Goal: Task Accomplishment & Management: Use online tool/utility

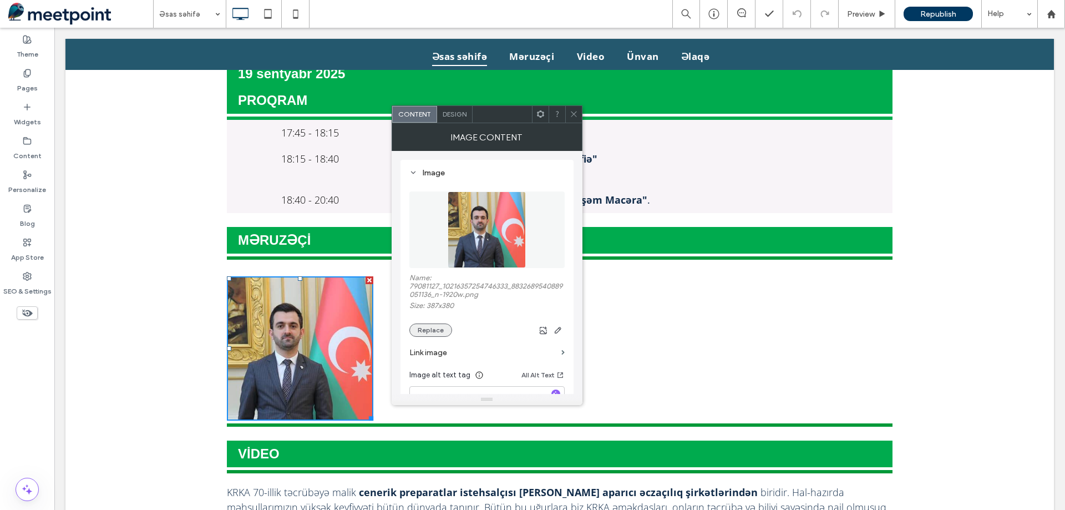
click at [434, 331] on button "Replace" at bounding box center [430, 329] width 43 height 13
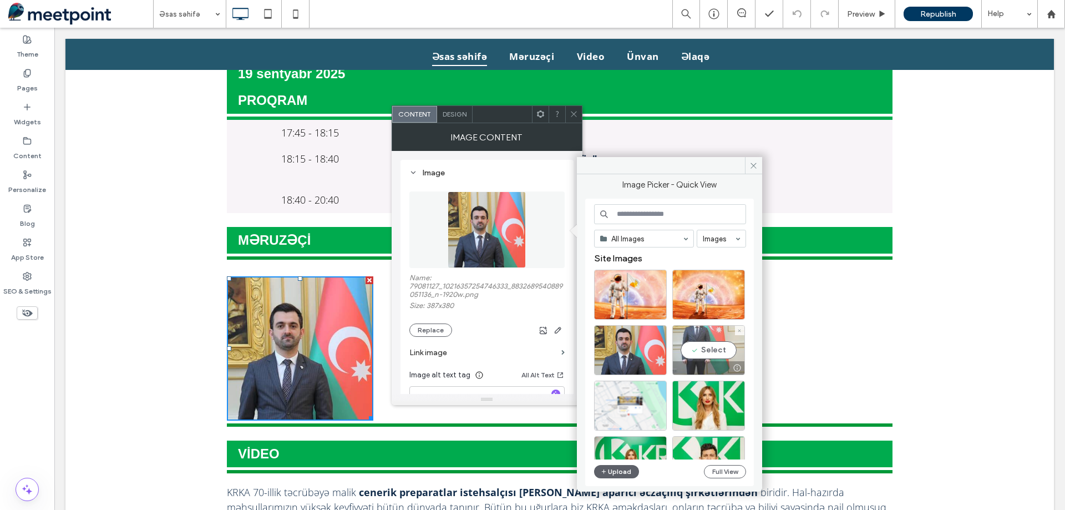
click at [693, 328] on div "Select" at bounding box center [708, 350] width 73 height 50
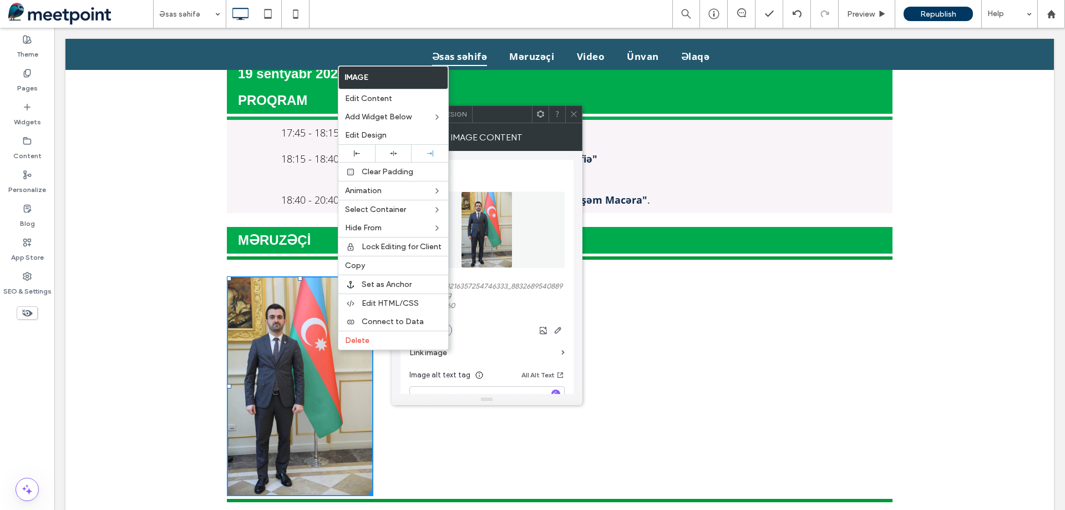
click at [492, 247] on img at bounding box center [487, 229] width 52 height 77
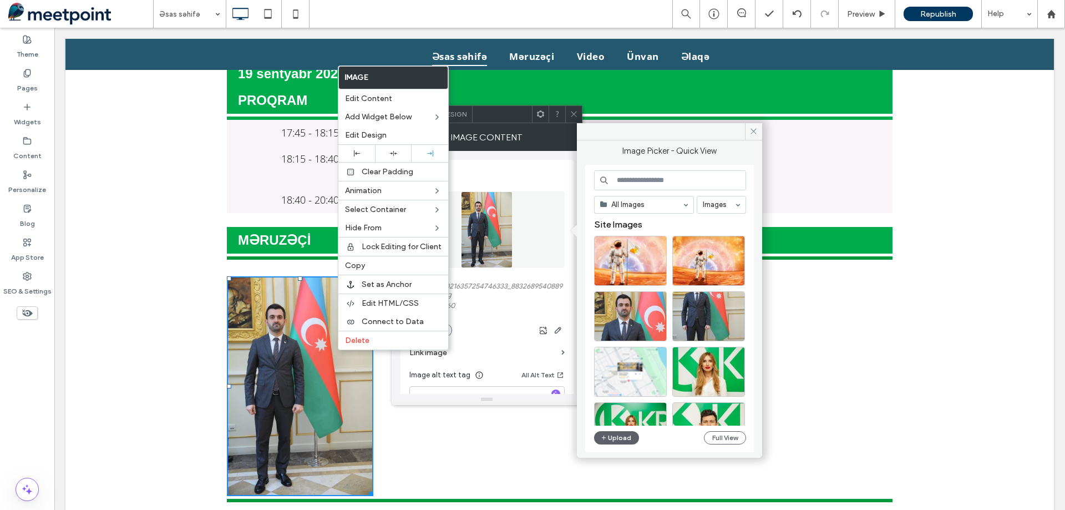
click at [874, 381] on div "Rəşad Həsənov Qastroenteroloq Click To Paste" at bounding box center [642, 386] width 499 height 220
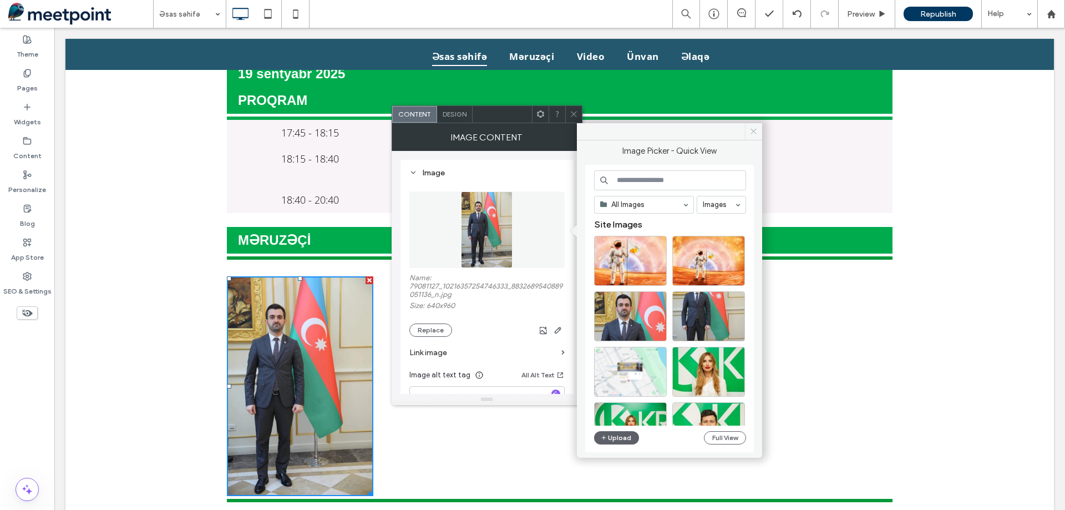
click at [754, 134] on icon at bounding box center [753, 131] width 8 height 8
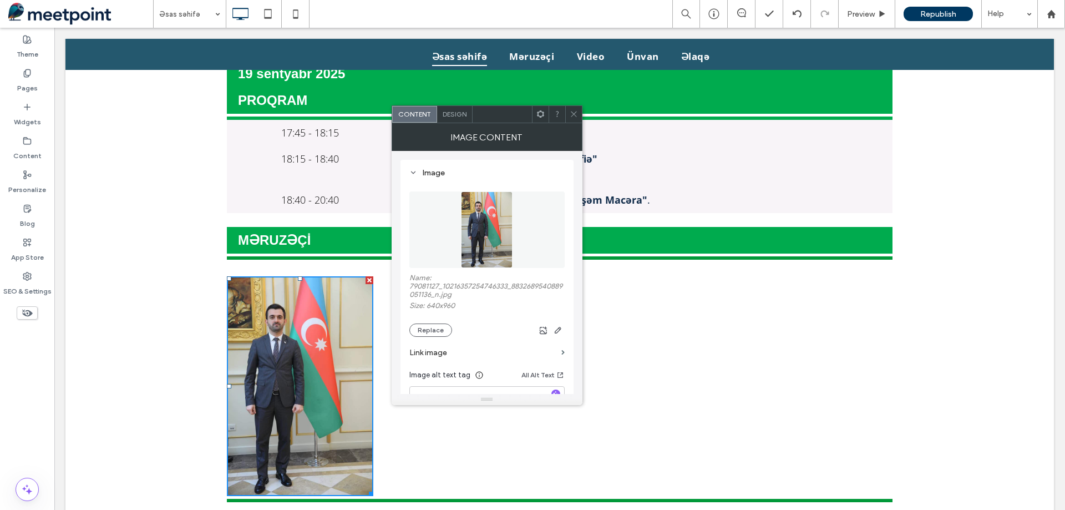
click at [575, 113] on icon at bounding box center [574, 114] width 8 height 8
